Goal: Task Accomplishment & Management: Complete application form

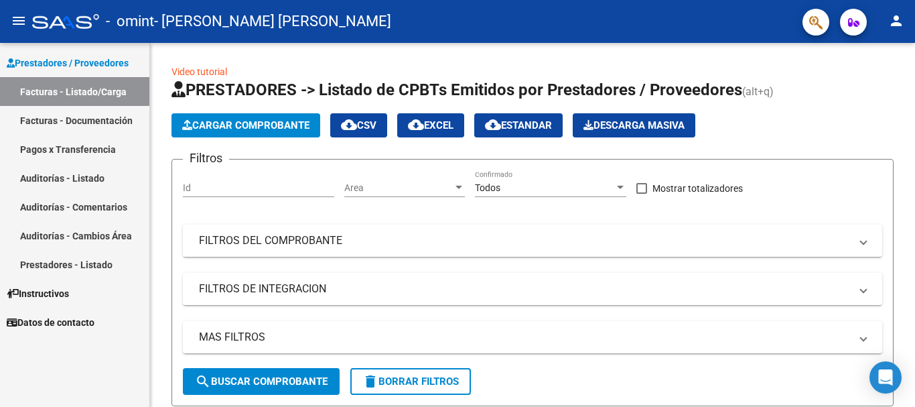
scroll to position [0, 375]
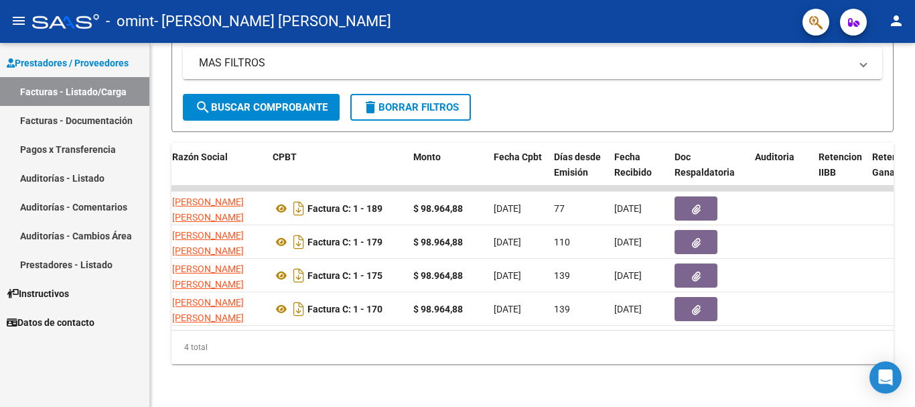
click at [92, 89] on link "Facturas - Listado/Carga" at bounding box center [74, 91] width 149 height 29
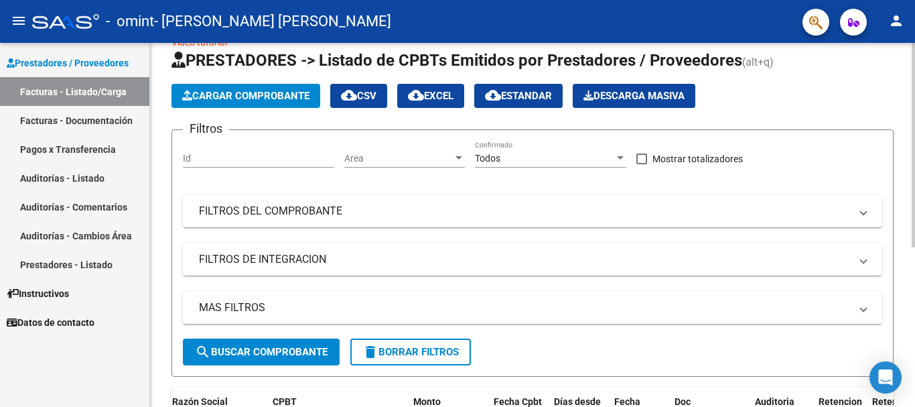
scroll to position [0, 0]
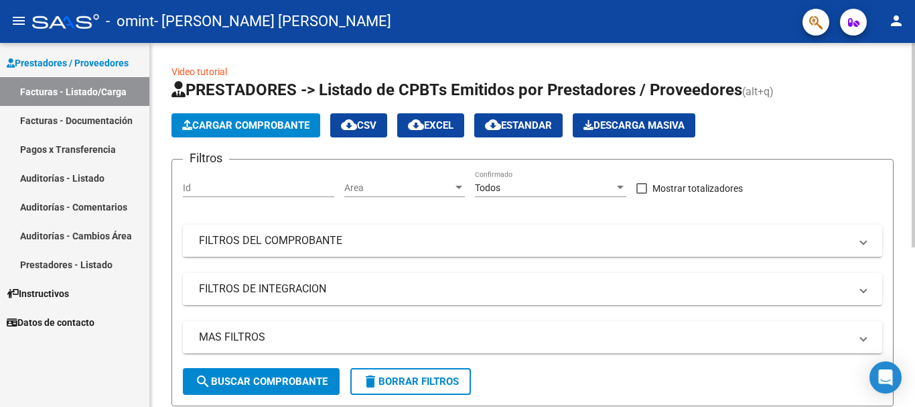
click at [886, 0] on html "menu - omint - [PERSON_NAME] [PERSON_NAME] person Prestadores / Proveedores Fac…" at bounding box center [457, 203] width 915 height 407
click at [258, 375] on button "search Buscar Comprobante" at bounding box center [261, 381] width 157 height 27
click at [68, 260] on link "Prestadores - Listado" at bounding box center [74, 264] width 149 height 29
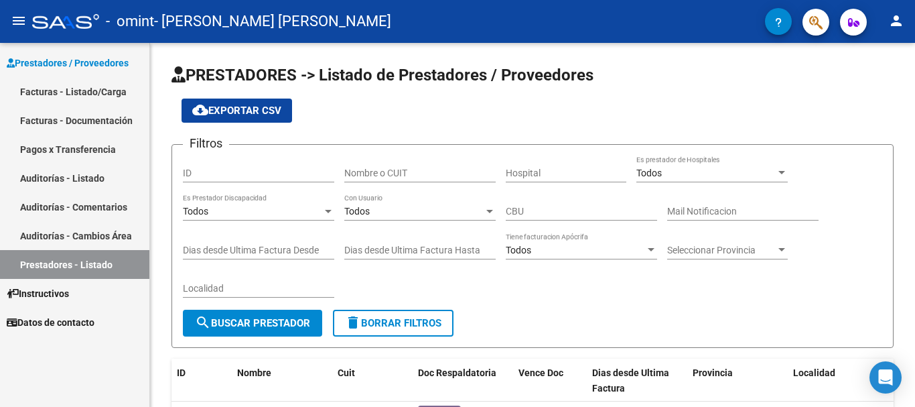
click at [72, 87] on link "Facturas - Listado/Carga" at bounding box center [74, 91] width 149 height 29
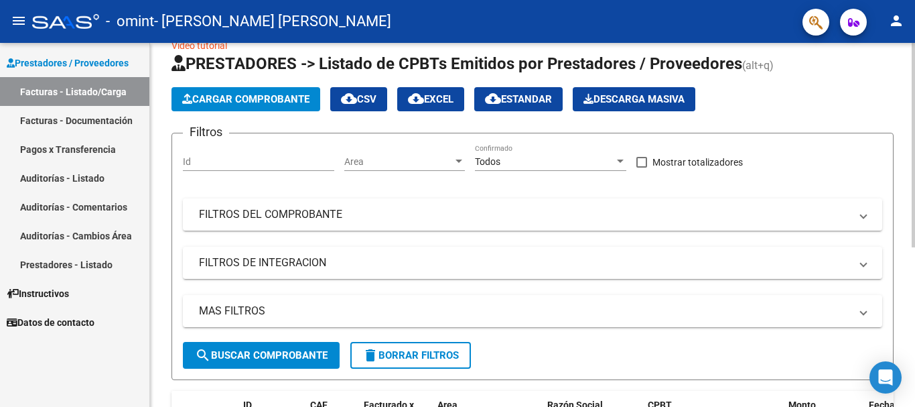
scroll to position [13, 0]
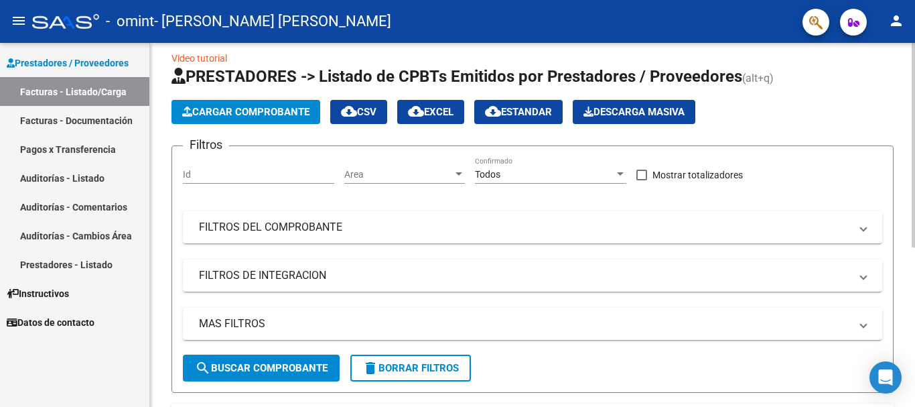
click at [896, 149] on div "Video tutorial PRESTADORES -> Listado de CPBTs Emitidos por Prestadores / Prove…" at bounding box center [534, 348] width 769 height 638
click at [273, 100] on button "Cargar Comprobante" at bounding box center [246, 112] width 149 height 24
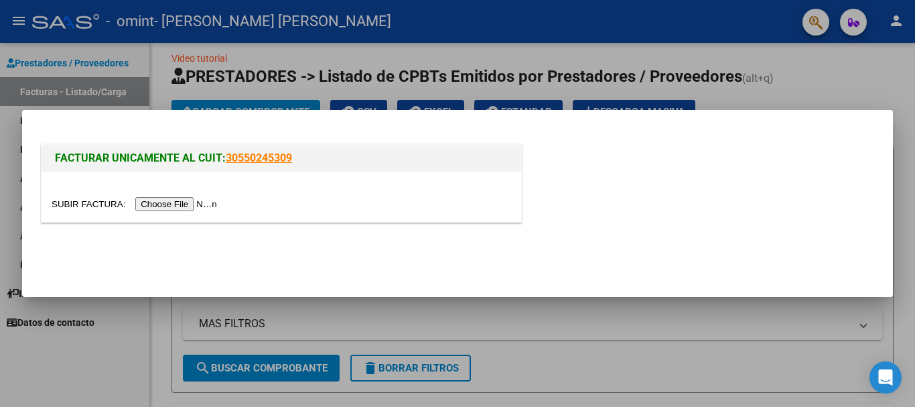
click at [598, 9] on div at bounding box center [457, 203] width 915 height 407
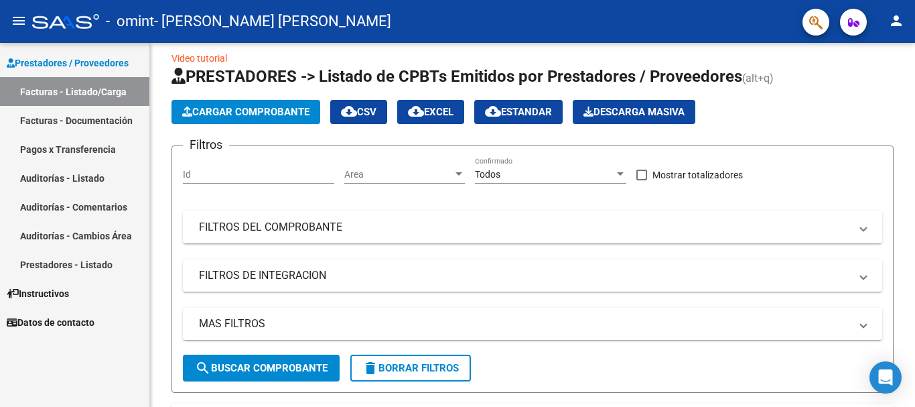
click at [56, 291] on span "Instructivos" at bounding box center [38, 293] width 62 height 15
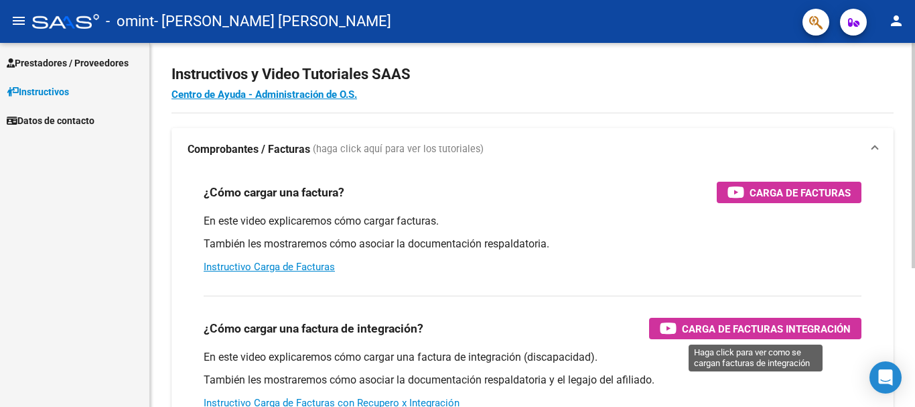
click at [725, 328] on span "Carga de Facturas Integración" at bounding box center [766, 328] width 169 height 17
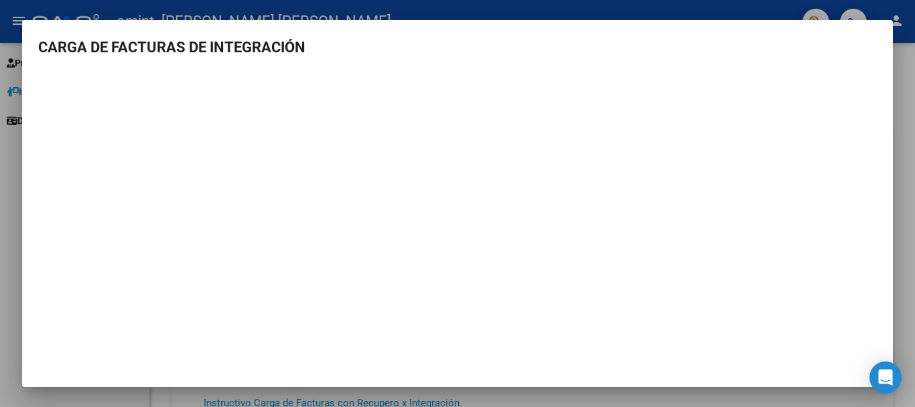
click at [0, 168] on div at bounding box center [457, 203] width 915 height 407
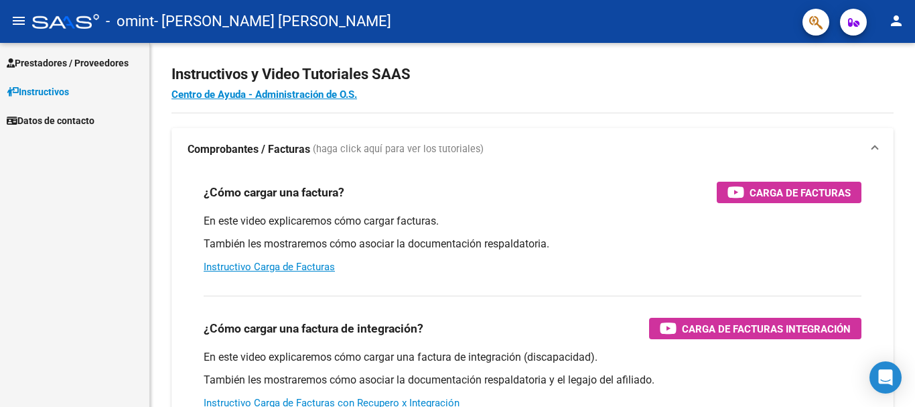
click at [70, 57] on span "Prestadores / Proveedores" at bounding box center [68, 63] width 122 height 15
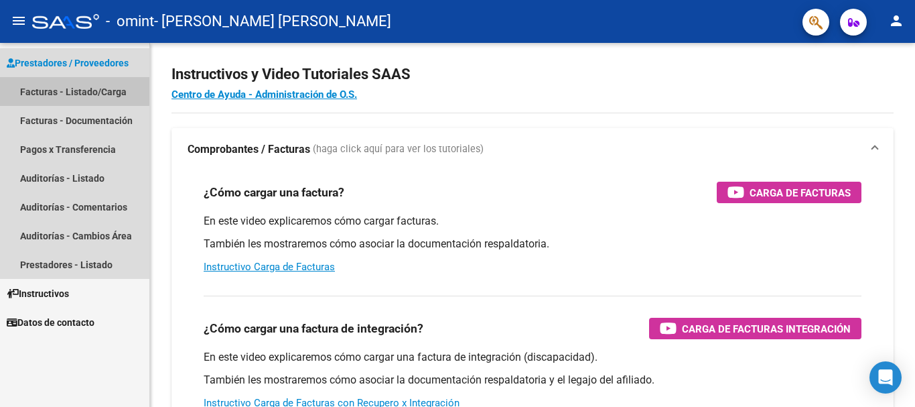
click at [68, 87] on link "Facturas - Listado/Carga" at bounding box center [74, 91] width 149 height 29
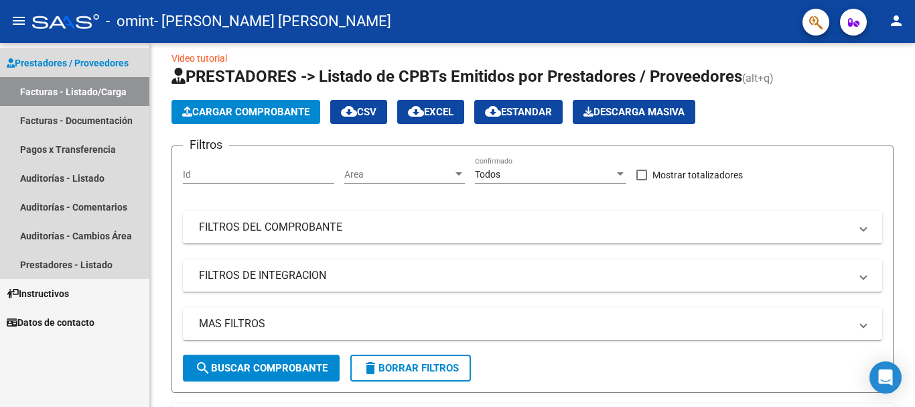
click at [98, 84] on link "Facturas - Listado/Carga" at bounding box center [74, 91] width 149 height 29
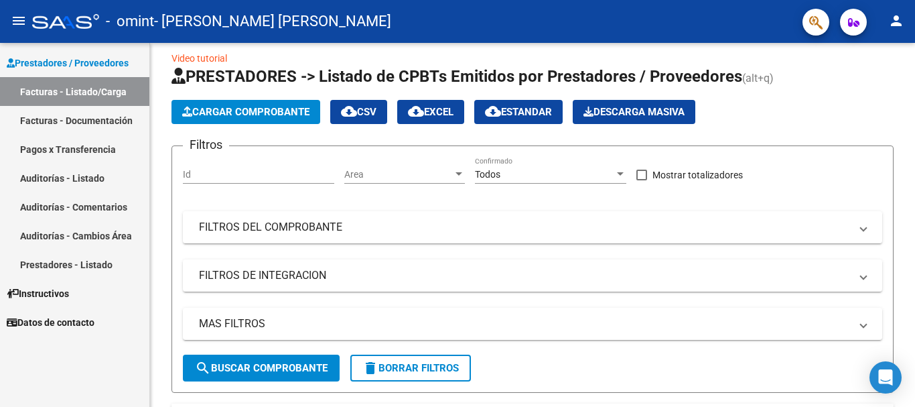
click at [76, 115] on link "Facturas - Documentación" at bounding box center [74, 120] width 149 height 29
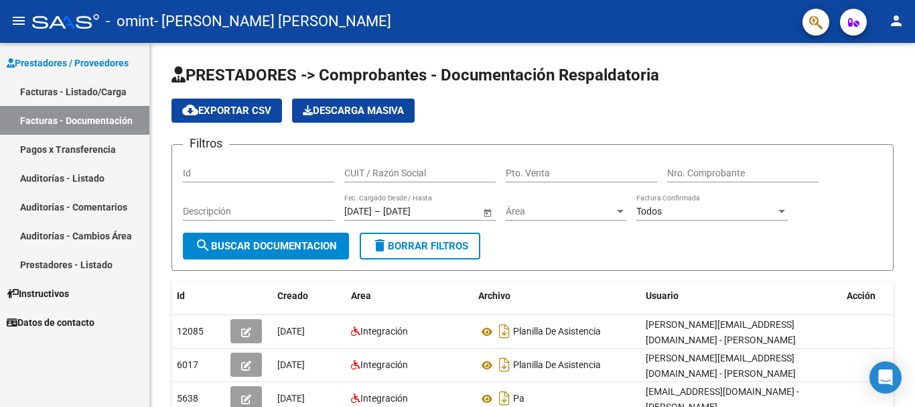
click at [52, 289] on span "Instructivos" at bounding box center [38, 293] width 62 height 15
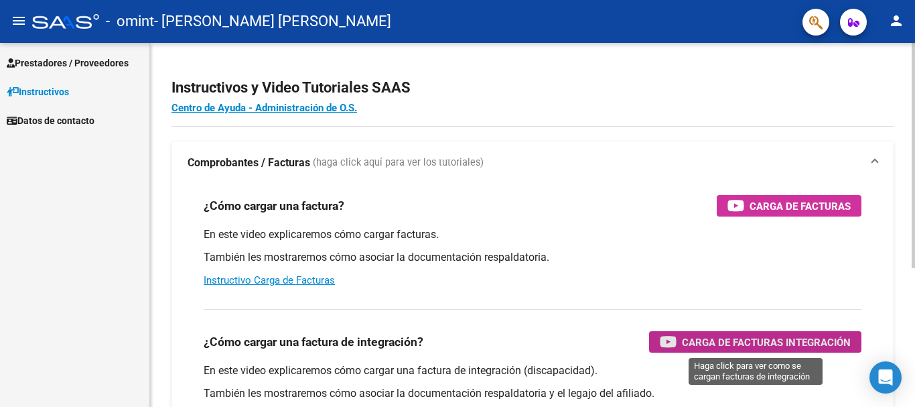
click at [698, 336] on span "Carga de Facturas Integración" at bounding box center [766, 342] width 169 height 17
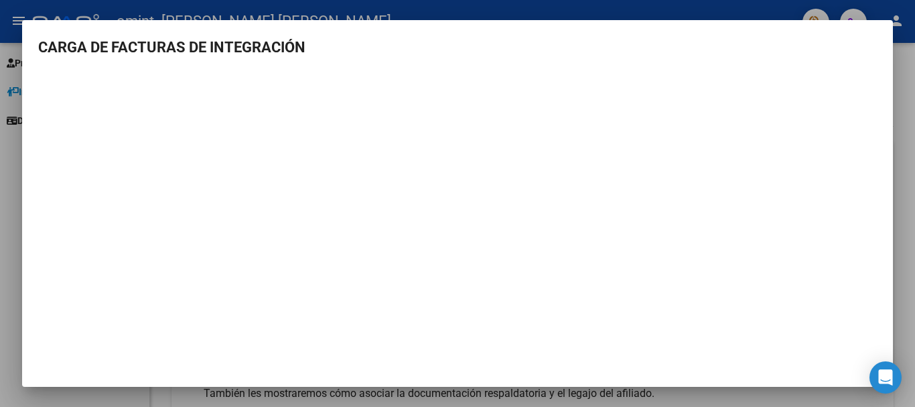
click at [13, 202] on div at bounding box center [457, 203] width 915 height 407
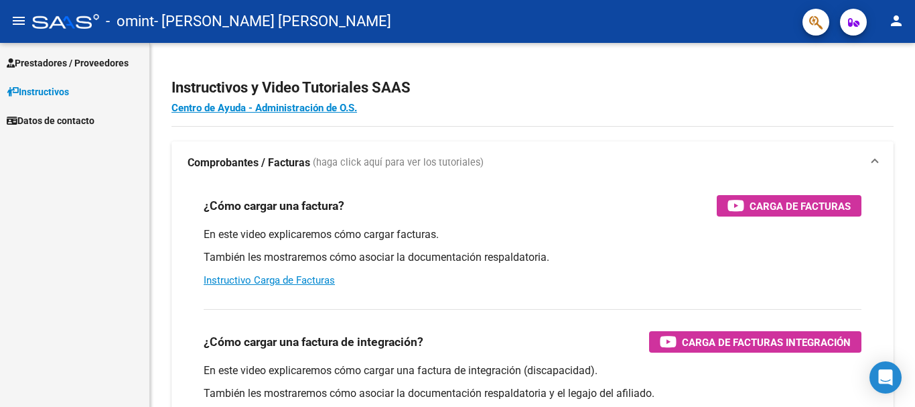
click at [98, 63] on span "Prestadores / Proveedores" at bounding box center [68, 63] width 122 height 15
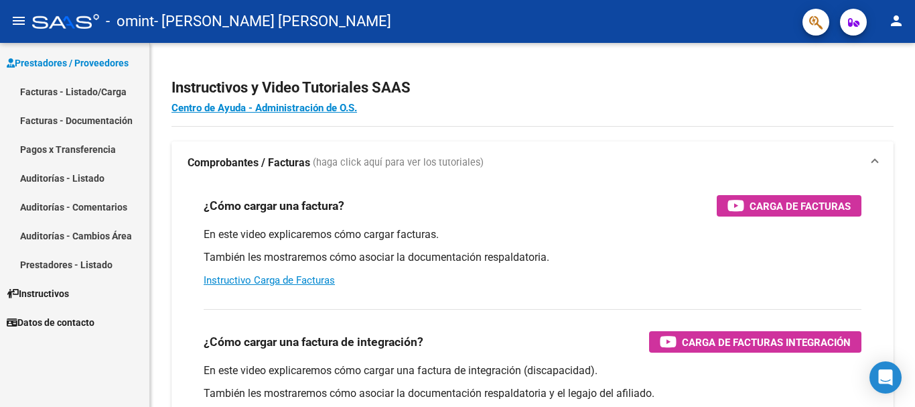
click at [98, 85] on link "Facturas - Listado/Carga" at bounding box center [74, 91] width 149 height 29
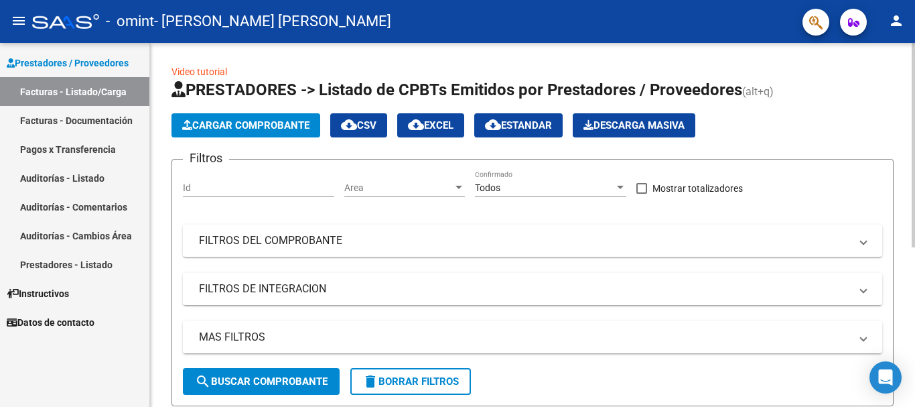
click at [226, 125] on span "Cargar Comprobante" at bounding box center [245, 125] width 127 height 12
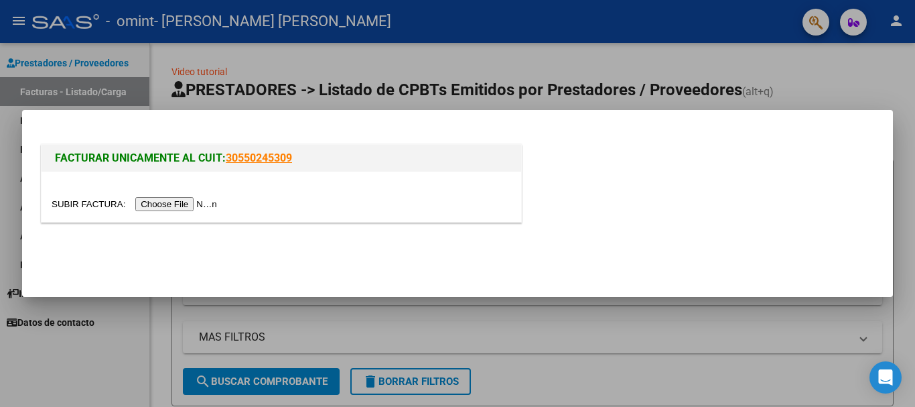
click at [206, 200] on input "file" at bounding box center [137, 204] width 170 height 14
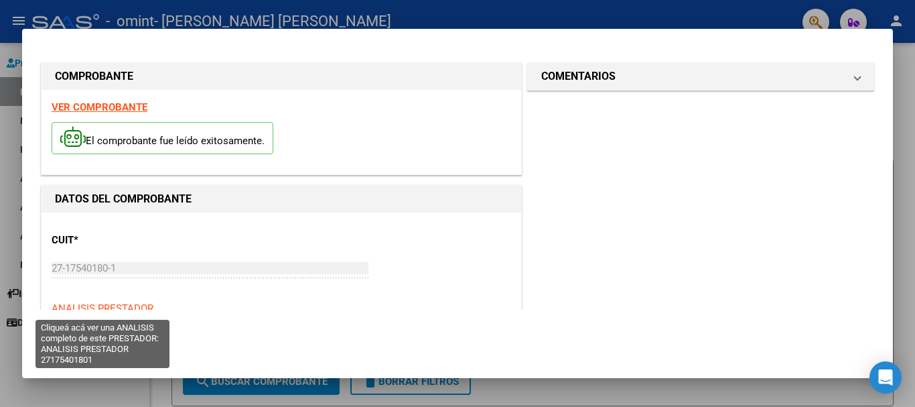
click at [113, 303] on span "ANALISIS PRESTADOR" at bounding box center [103, 308] width 102 height 12
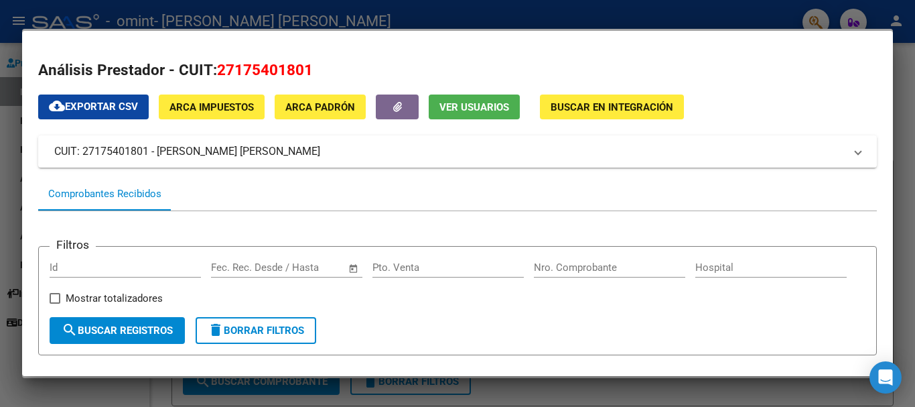
click at [6, 117] on div at bounding box center [457, 203] width 915 height 407
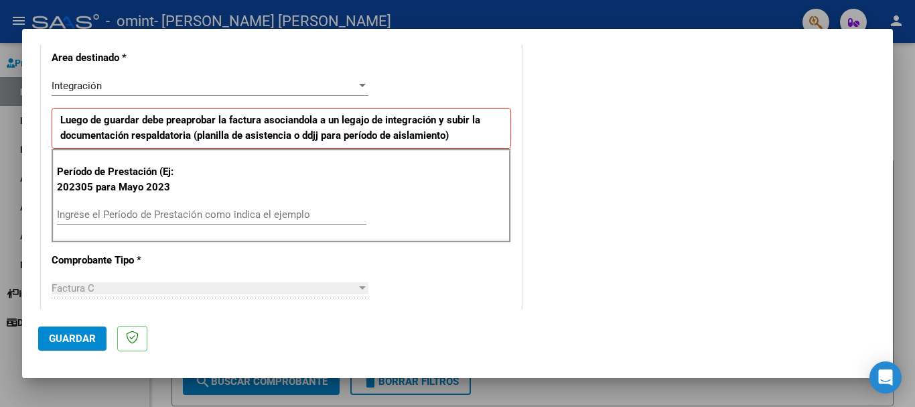
scroll to position [289, 0]
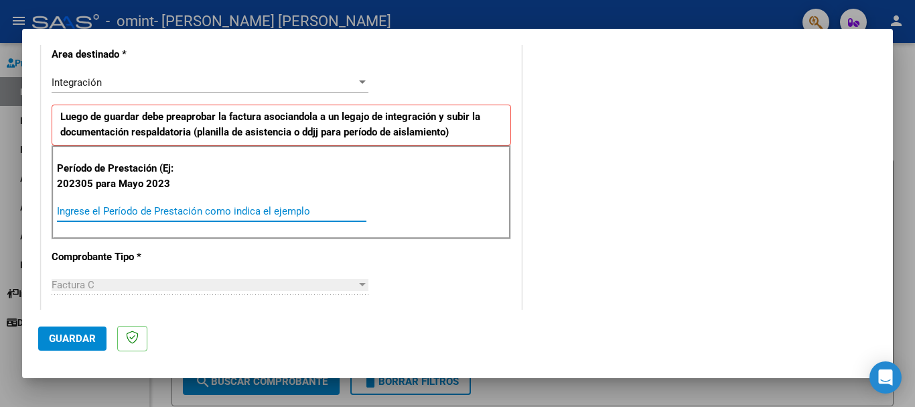
click at [145, 210] on input "Ingrese el Período de Prestación como indica el ejemplo" at bounding box center [212, 211] width 310 height 12
type input "202506"
click at [91, 279] on span "Factura C" at bounding box center [73, 285] width 43 height 12
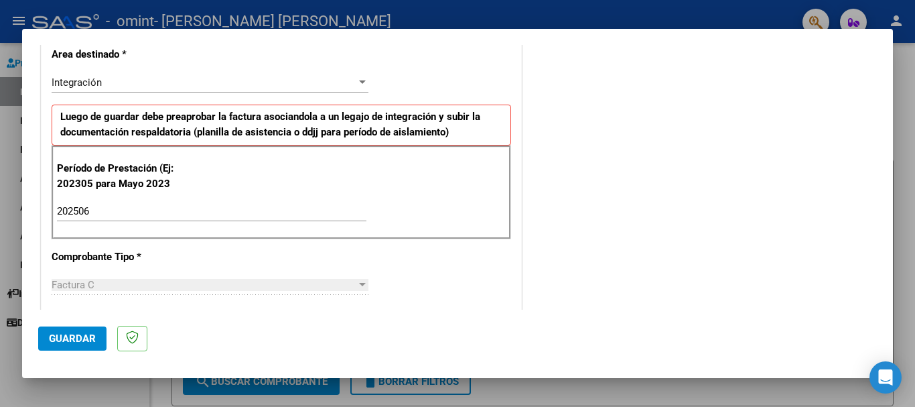
click at [64, 333] on span "Guardar" at bounding box center [72, 338] width 47 height 12
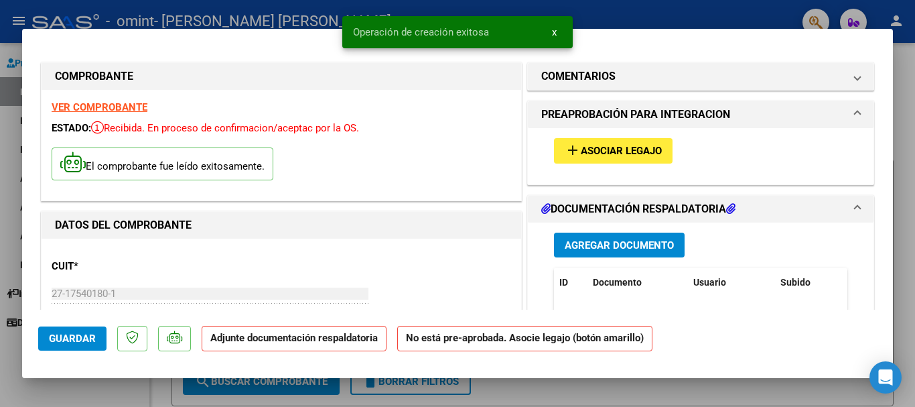
click at [64, 333] on span "Guardar" at bounding box center [72, 338] width 47 height 12
click at [607, 150] on span "Asociar Legajo" at bounding box center [621, 151] width 81 height 12
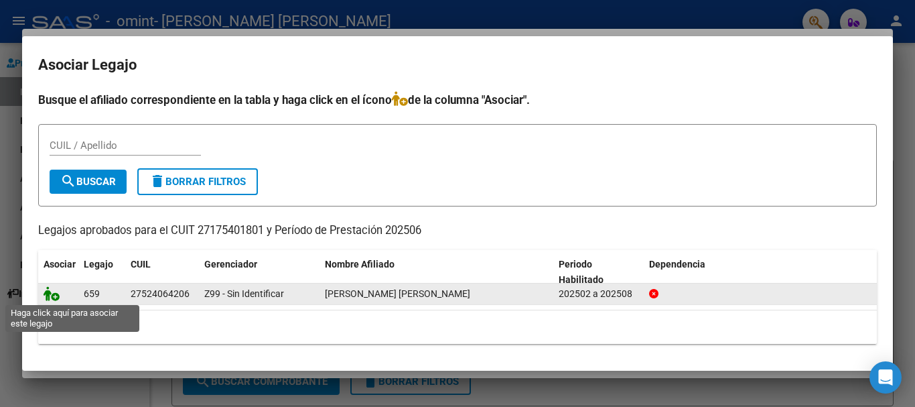
click at [53, 293] on icon at bounding box center [52, 293] width 16 height 15
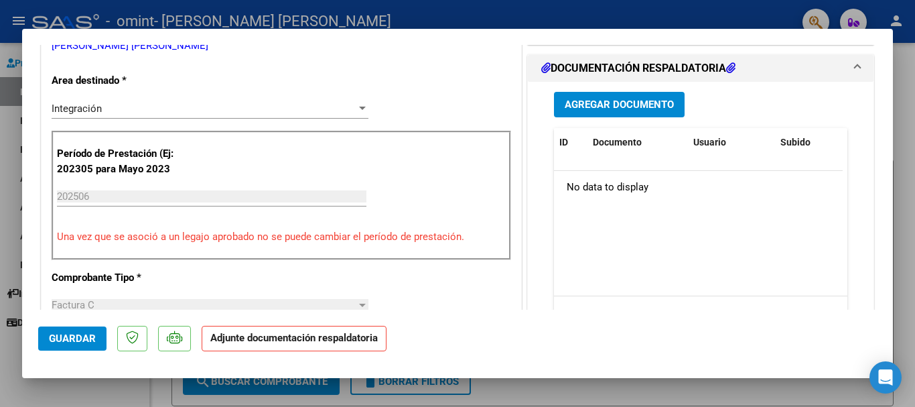
scroll to position [324, 0]
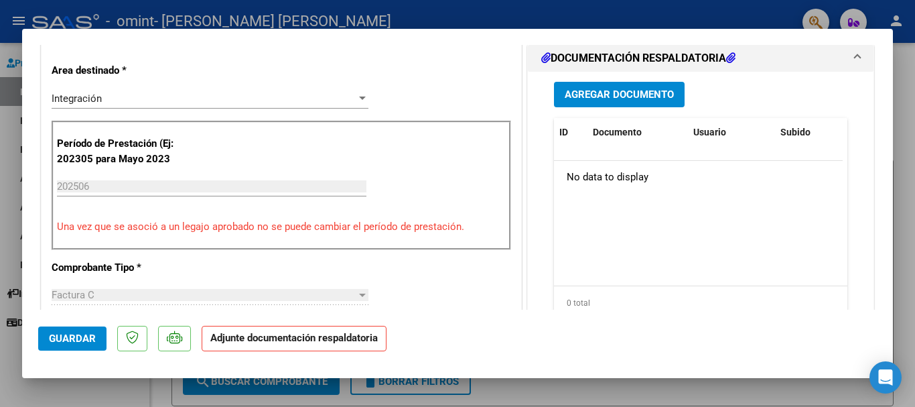
click at [645, 86] on button "Agregar Documento" at bounding box center [619, 94] width 131 height 25
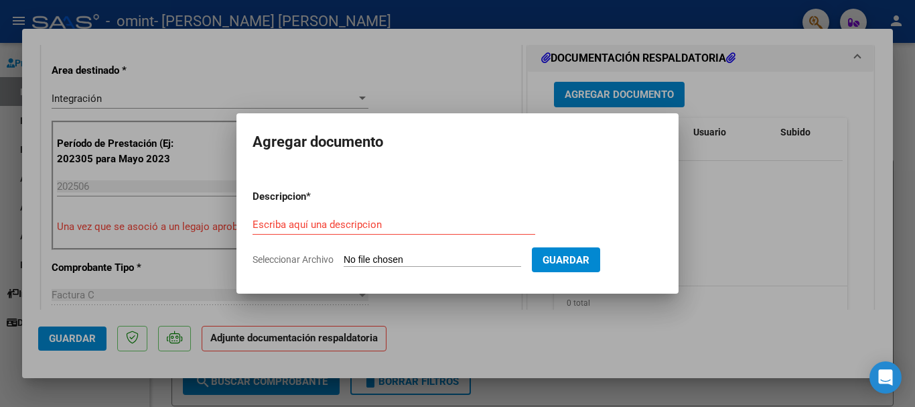
click at [717, 239] on div at bounding box center [457, 203] width 915 height 407
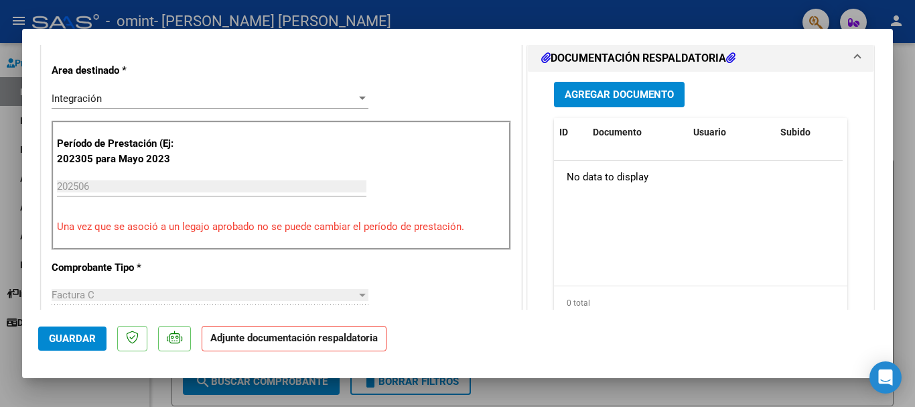
click at [541, 56] on icon at bounding box center [545, 57] width 9 height 11
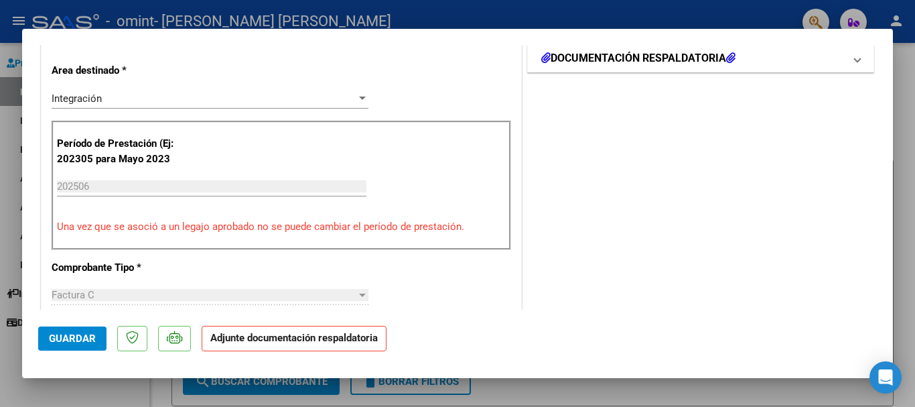
click at [578, 53] on h1 "DOCUMENTACIÓN RESPALDATORIA" at bounding box center [638, 58] width 194 height 16
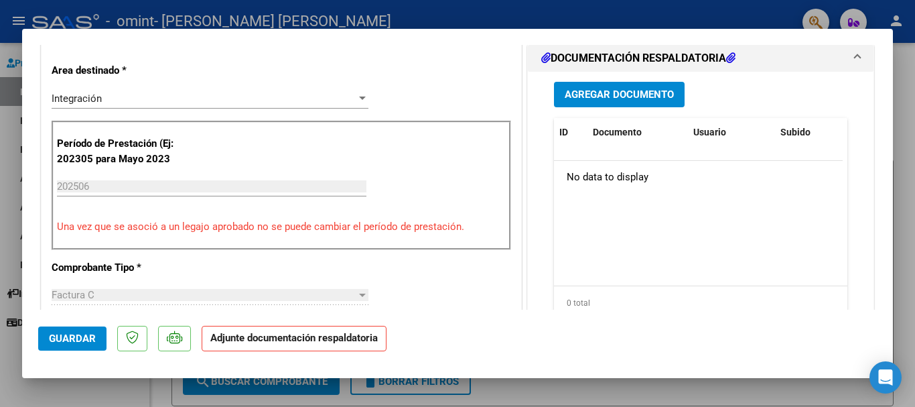
click at [608, 86] on button "Agregar Documento" at bounding box center [619, 94] width 131 height 25
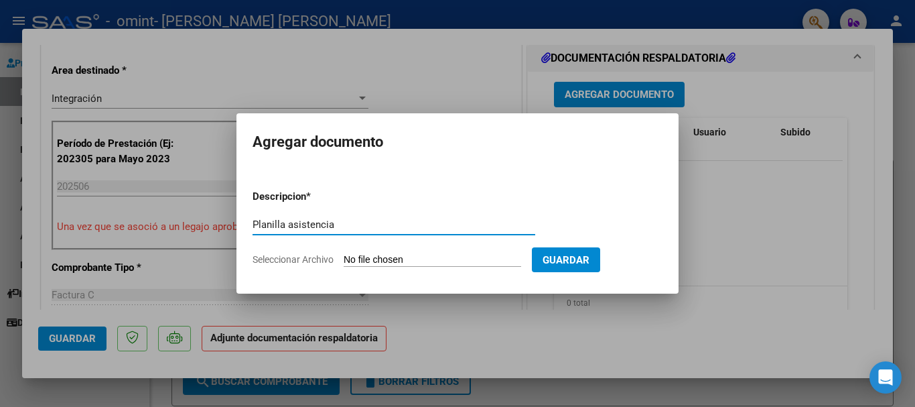
type input "Planilla asistencia"
click at [327, 260] on span "Seleccionar Archivo" at bounding box center [293, 259] width 81 height 11
click at [344, 260] on input "Seleccionar Archivo" at bounding box center [433, 260] width 178 height 13
type input "C:\fakepath\Asistencia Junio.pdf"
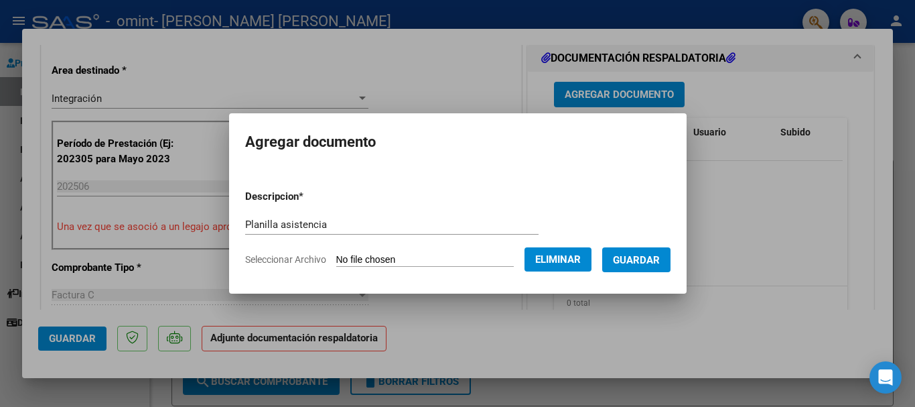
click at [652, 257] on span "Guardar" at bounding box center [636, 260] width 47 height 12
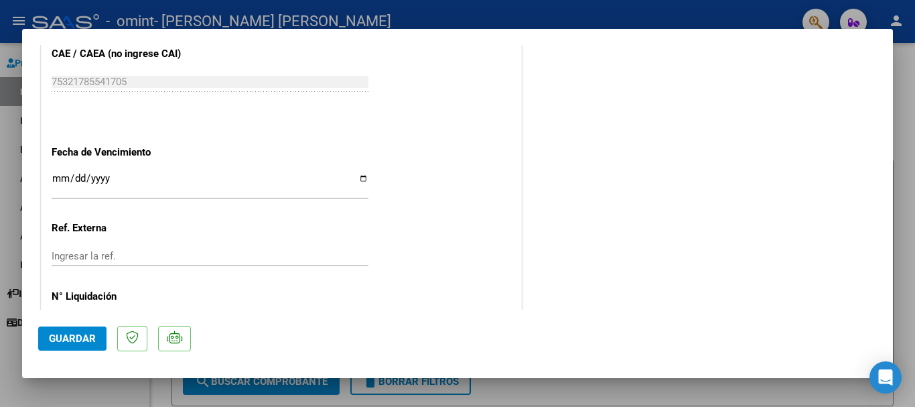
scroll to position [935, 0]
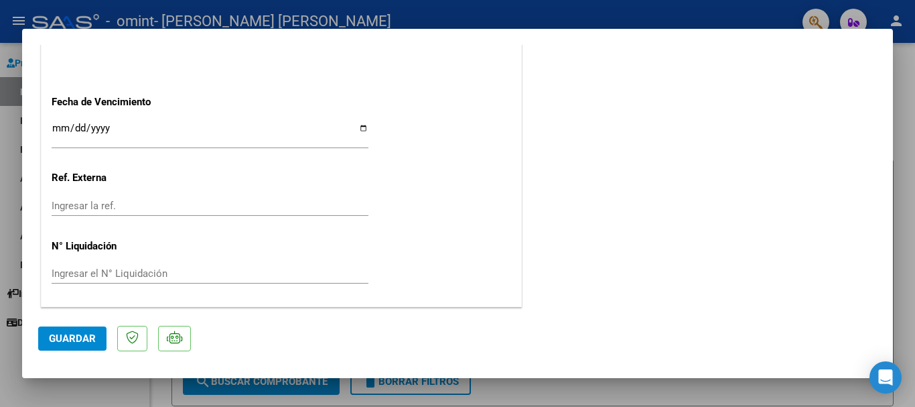
click at [79, 336] on span "Guardar" at bounding box center [72, 338] width 47 height 12
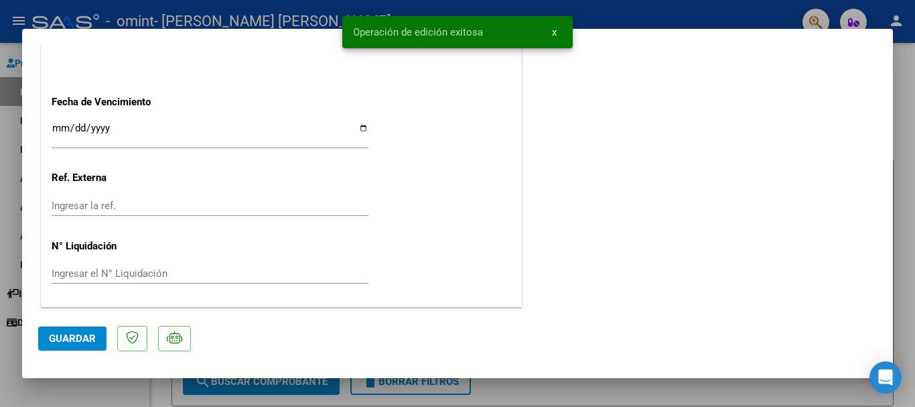
click at [6, 139] on div at bounding box center [457, 203] width 915 height 407
type input "$ 0,00"
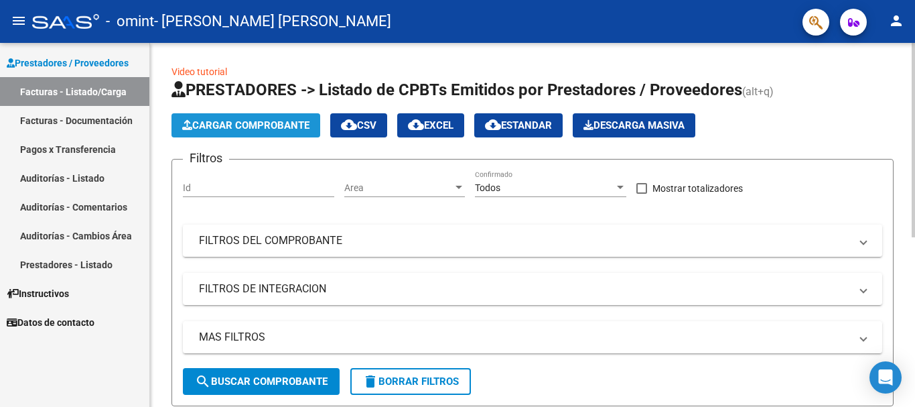
click at [253, 117] on button "Cargar Comprobante" at bounding box center [246, 125] width 149 height 24
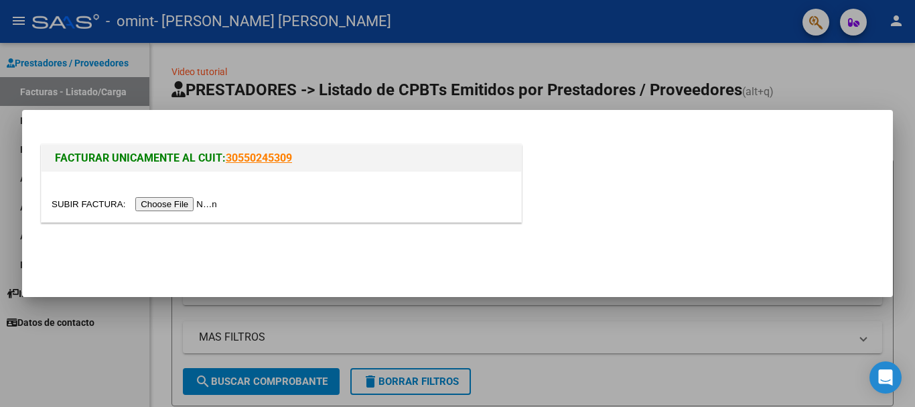
click at [206, 200] on input "file" at bounding box center [137, 204] width 170 height 14
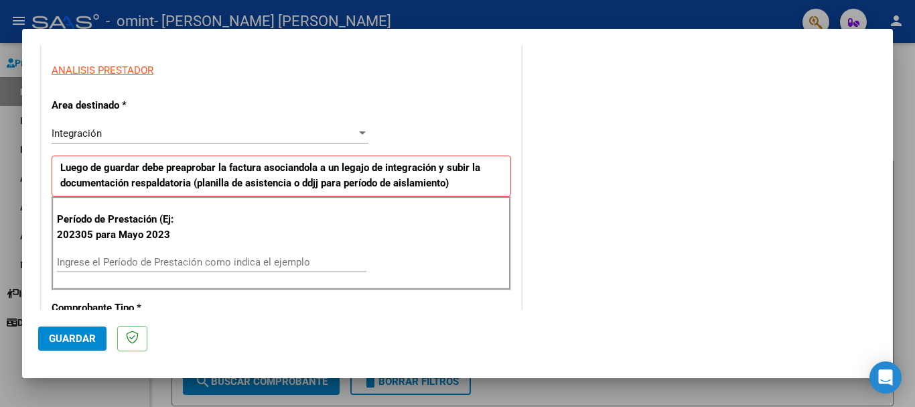
scroll to position [260, 0]
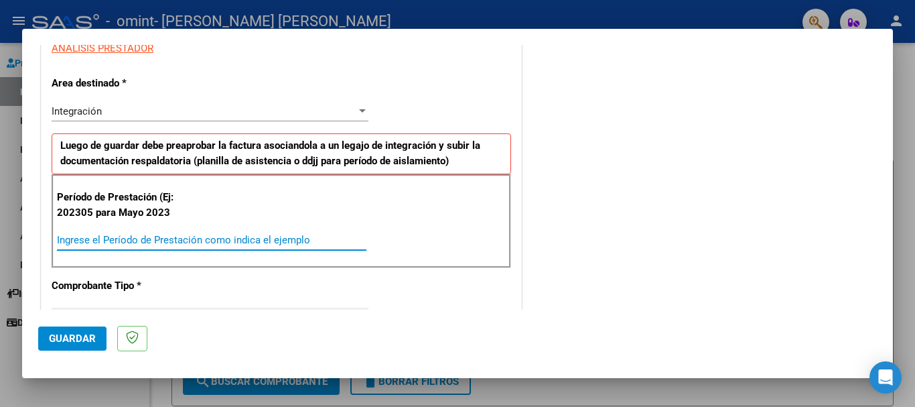
click at [192, 234] on input "Ingrese el Período de Prestación como indica el ejemplo" at bounding box center [212, 240] width 310 height 12
type input "202507"
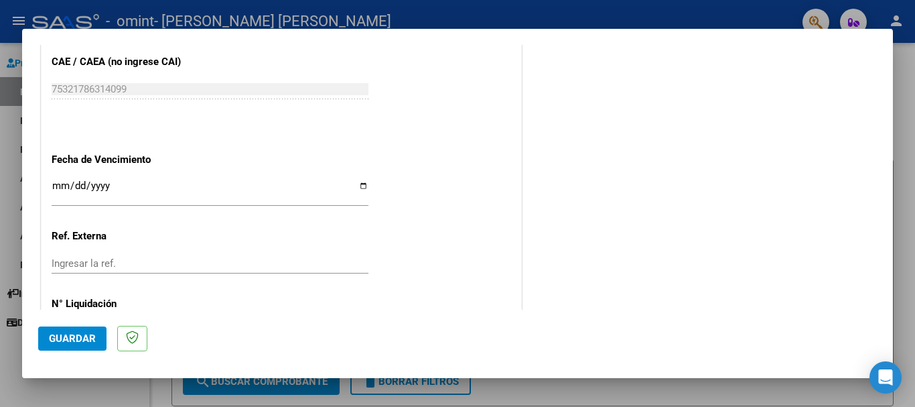
scroll to position [889, 0]
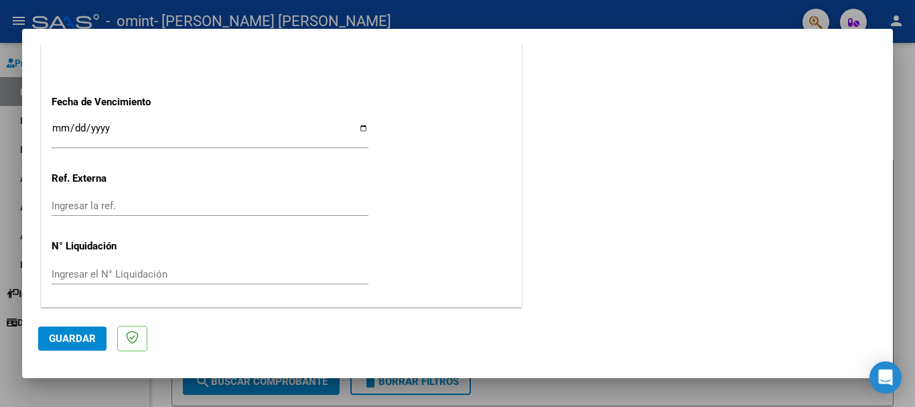
click at [80, 336] on span "Guardar" at bounding box center [72, 338] width 47 height 12
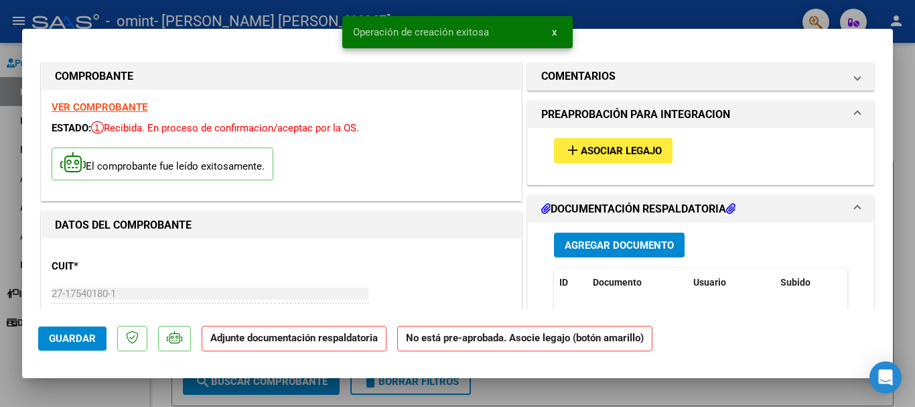
click at [631, 151] on span "Asociar Legajo" at bounding box center [621, 151] width 81 height 12
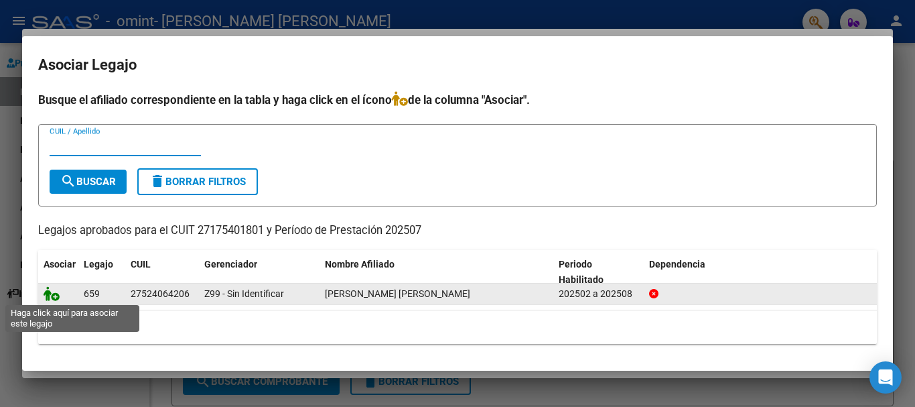
click at [49, 293] on icon at bounding box center [52, 293] width 16 height 15
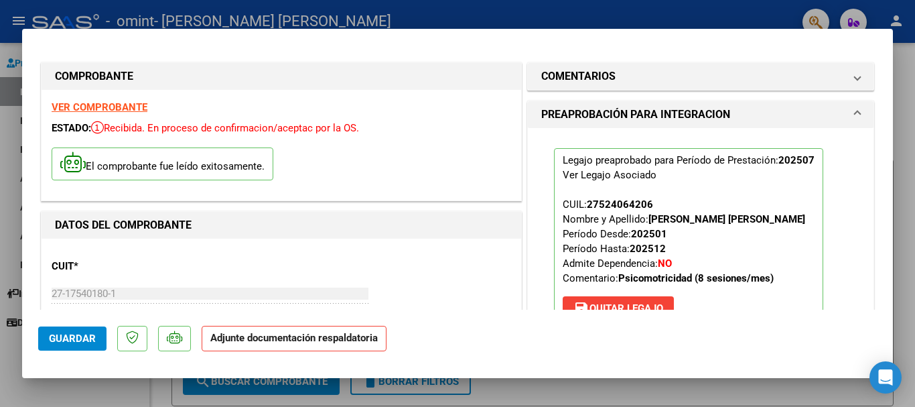
scroll to position [231, 0]
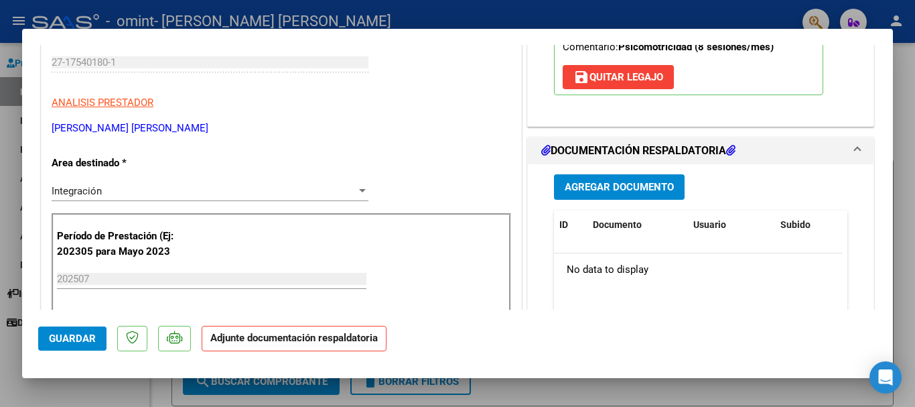
click at [648, 187] on span "Agregar Documento" at bounding box center [619, 188] width 109 height 12
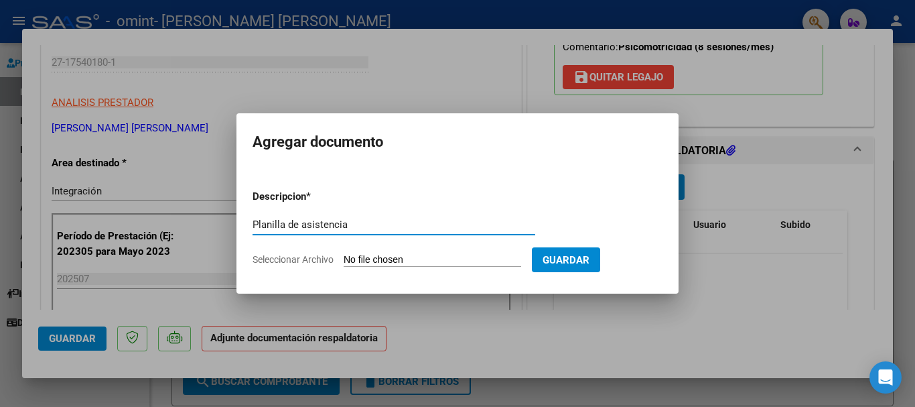
type input "Planilla de asistencia"
click at [428, 261] on input "Seleccionar Archivo" at bounding box center [433, 260] width 178 height 13
type input "C:\fakepath\Asistencia Julio.pdf"
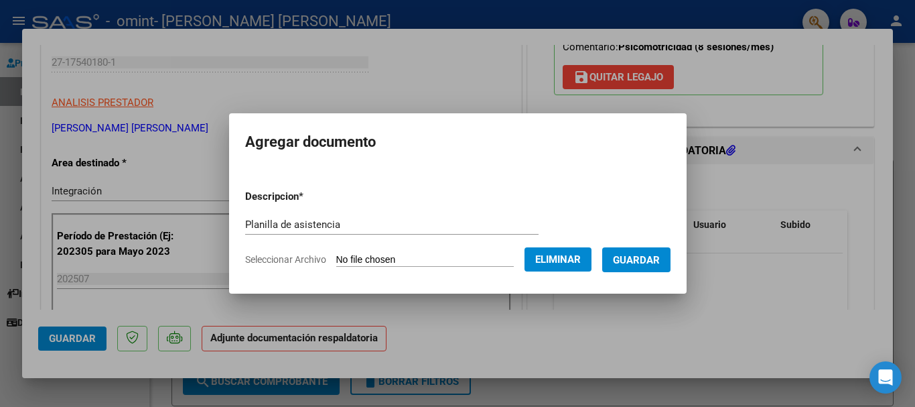
click at [642, 247] on button "Guardar" at bounding box center [636, 259] width 68 height 25
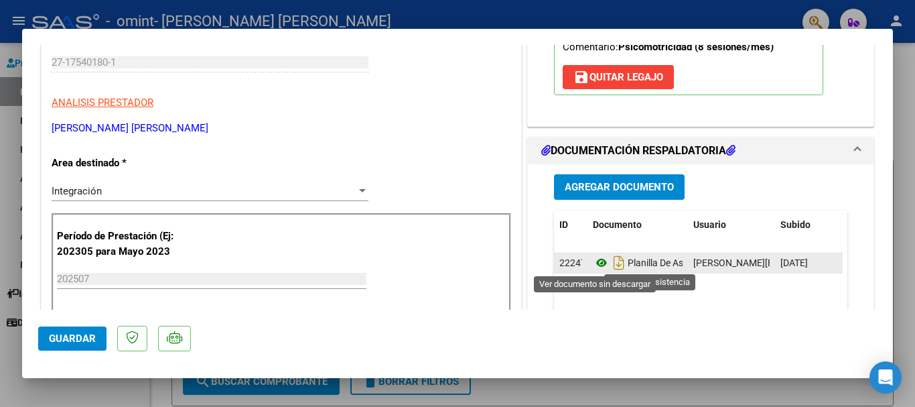
click at [596, 262] on icon at bounding box center [601, 263] width 17 height 16
click at [598, 267] on icon at bounding box center [601, 263] width 17 height 16
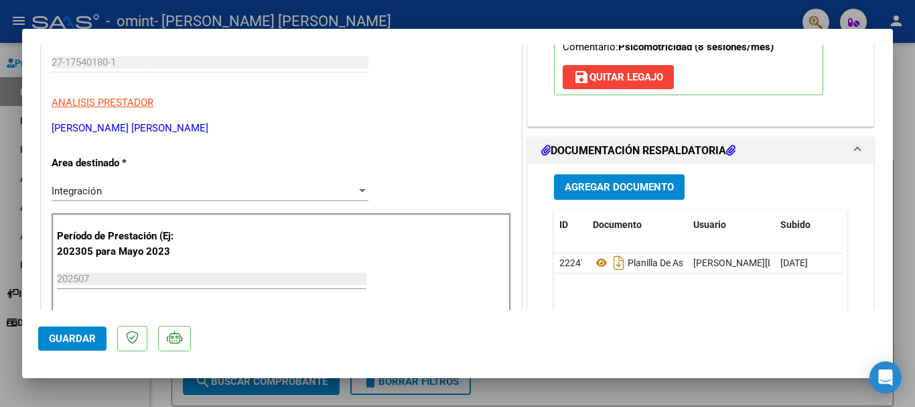
drag, startPoint x: 895, startPoint y: 135, endPoint x: 891, endPoint y: 192, distance: 57.7
click at [891, 192] on div "COMPROBANTE VER COMPROBANTE ESTADO: Recibida. En proceso de confirmacion/acepta…" at bounding box center [457, 203] width 915 height 407
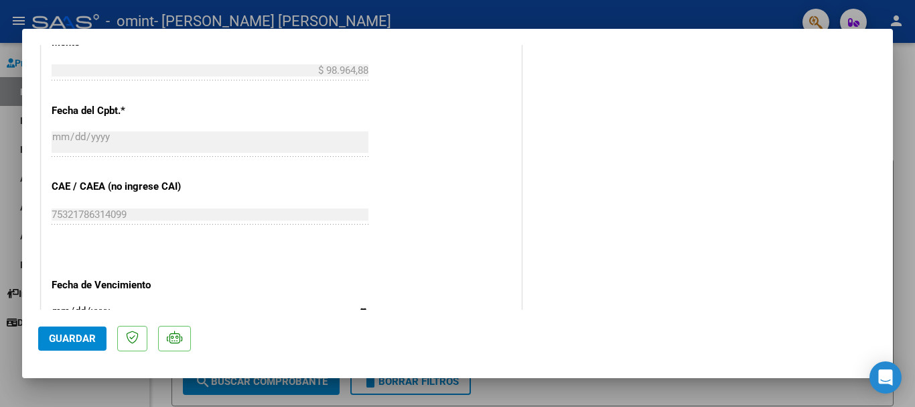
scroll to position [935, 0]
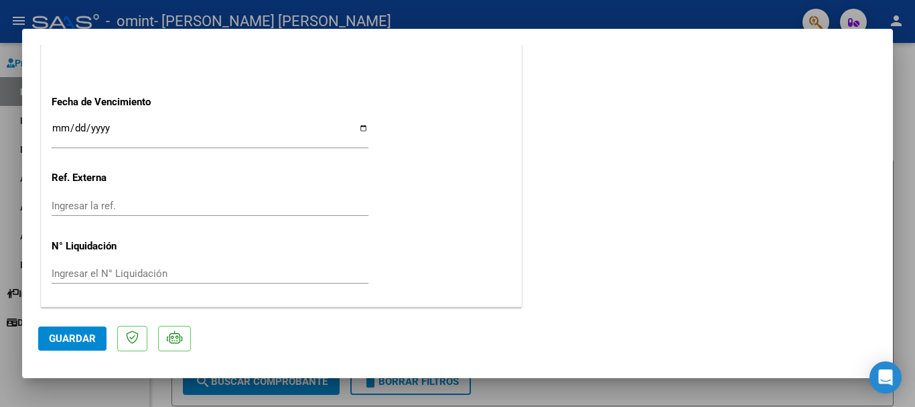
click at [67, 334] on span "Guardar" at bounding box center [72, 338] width 47 height 12
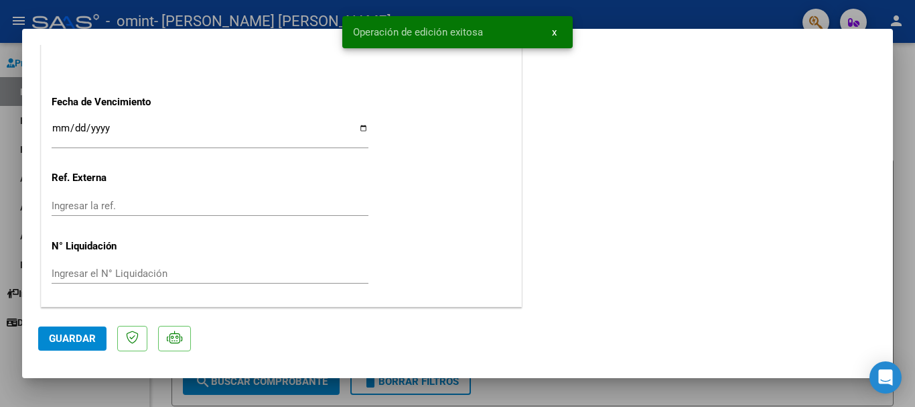
click at [4, 127] on div at bounding box center [457, 203] width 915 height 407
type input "$ 0,00"
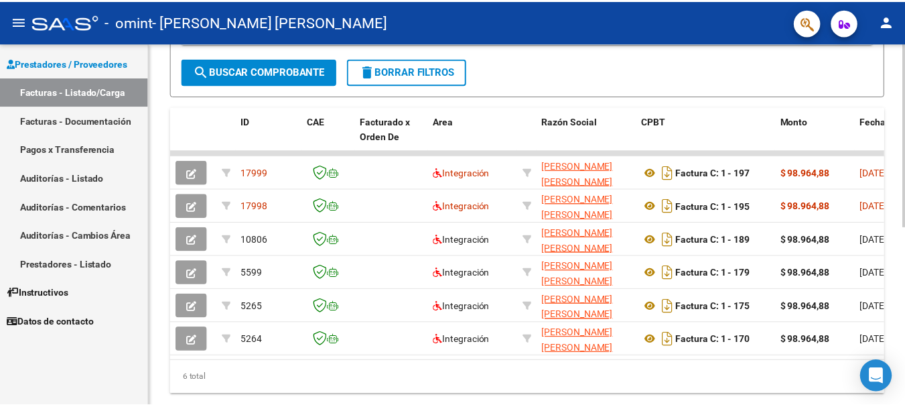
scroll to position [311, 0]
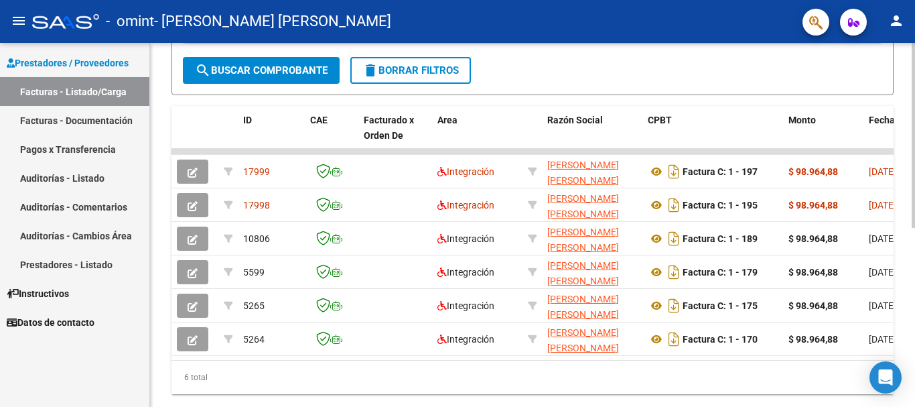
click at [915, 250] on div at bounding box center [913, 298] width 3 height 185
click at [890, 19] on mat-icon "person" at bounding box center [896, 21] width 16 height 16
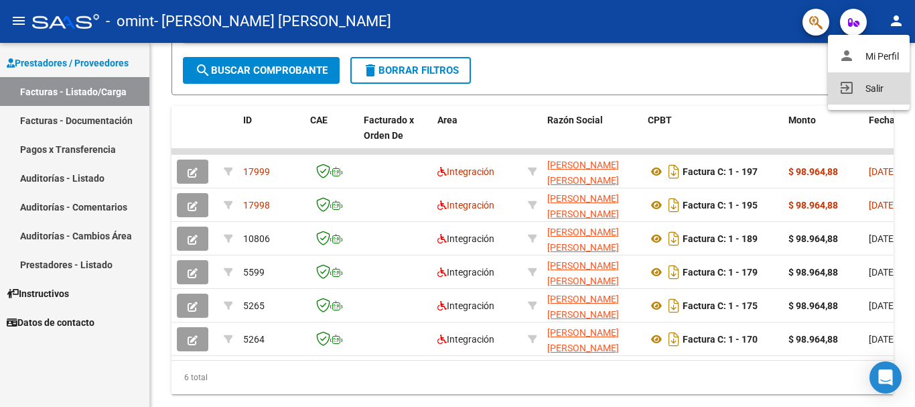
click at [865, 80] on button "exit_to_app Salir" at bounding box center [869, 88] width 82 height 32
